Goal: Navigation & Orientation: Go to known website

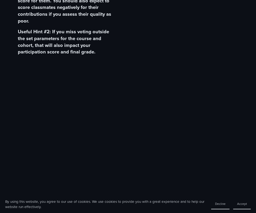
scroll to position [279, 0]
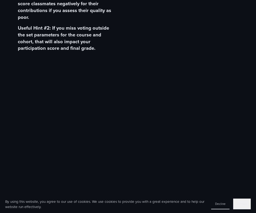
click at [240, 206] on button "Accept" at bounding box center [242, 204] width 18 height 11
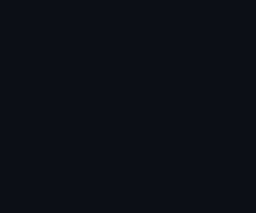
scroll to position [764, 0]
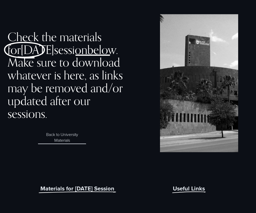
scroll to position [19, 0]
